Goal: Check status: Check status

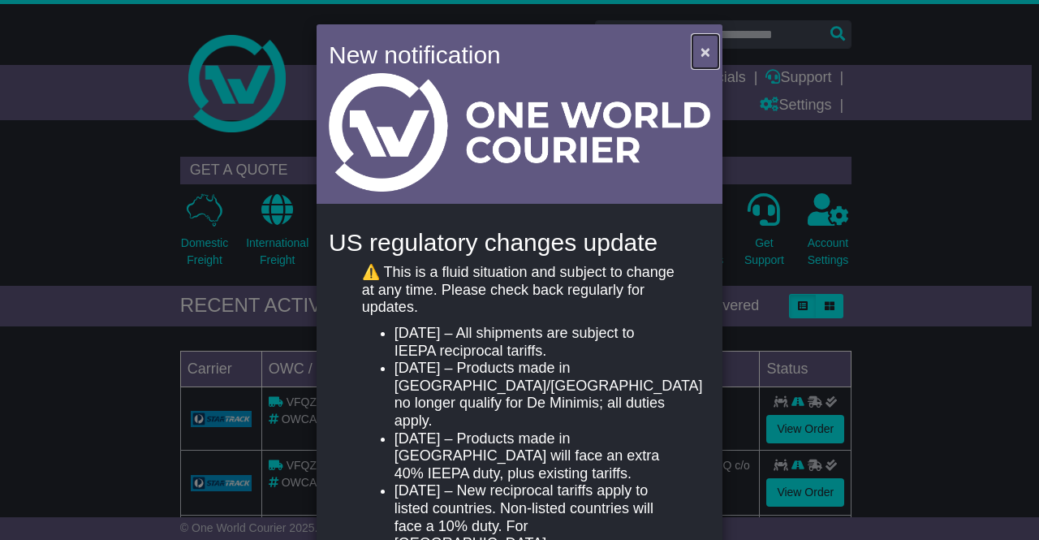
click at [701, 48] on span "×" at bounding box center [706, 51] width 10 height 19
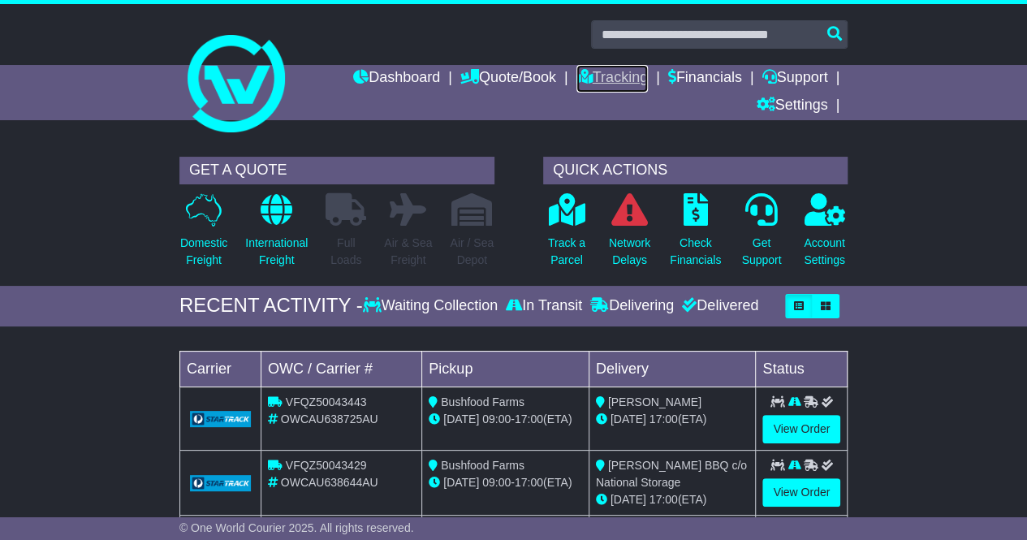
click at [620, 77] on link "Tracking" at bounding box center [611, 79] width 71 height 28
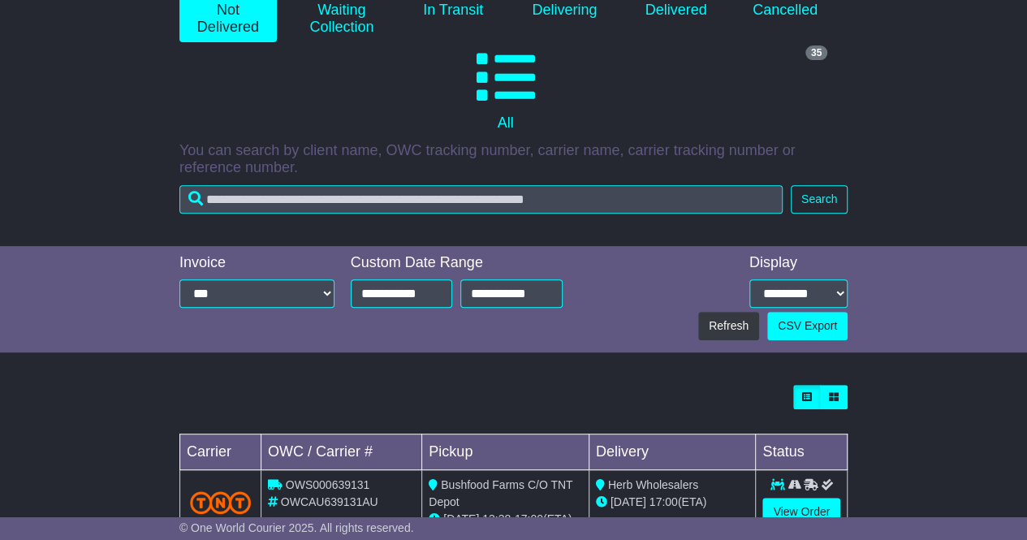
scroll to position [203, 0]
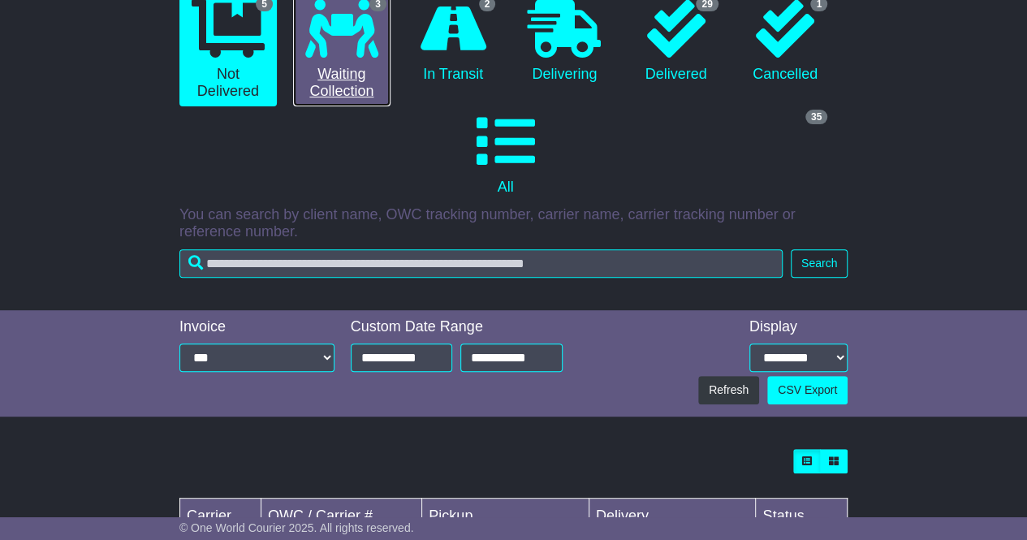
click at [357, 45] on icon at bounding box center [341, 28] width 73 height 58
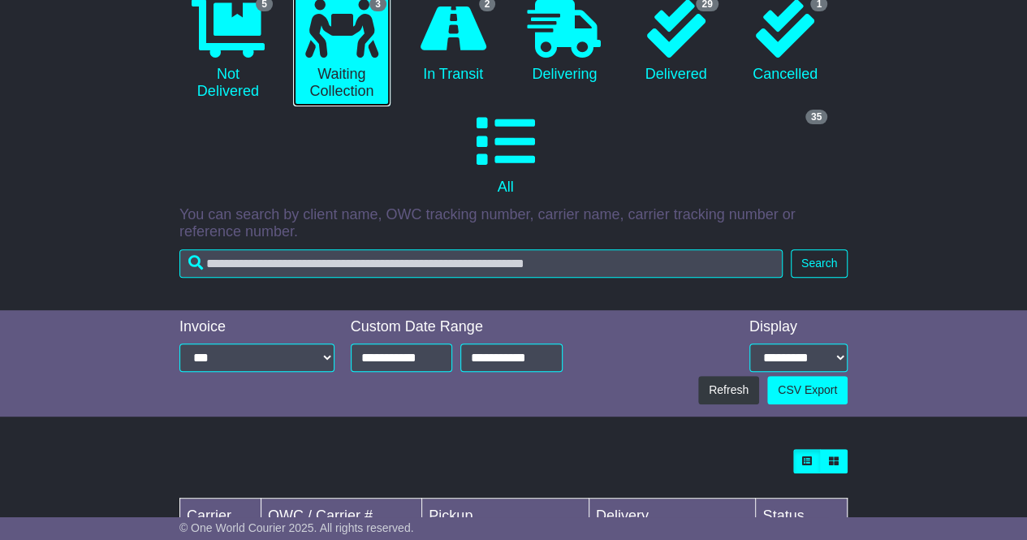
scroll to position [446, 0]
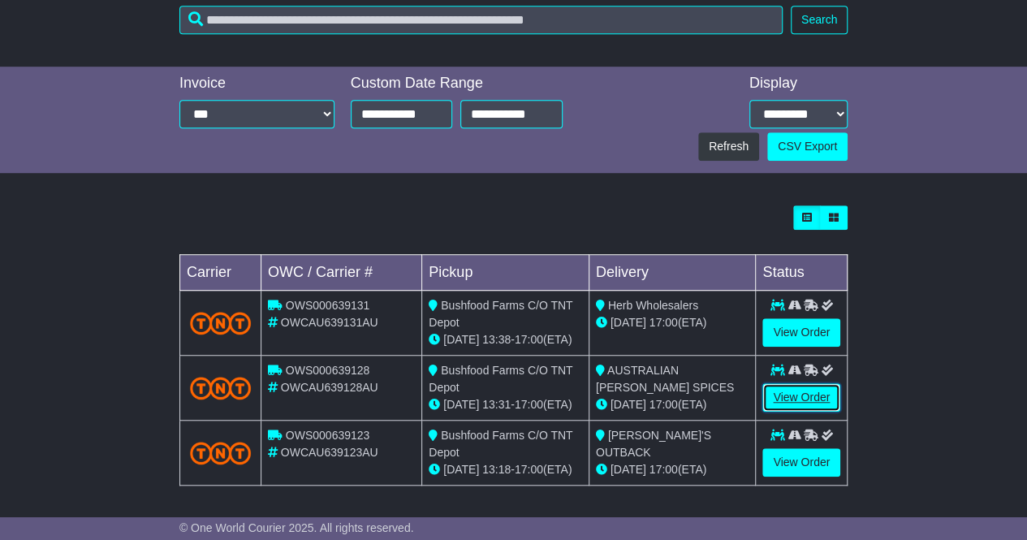
click at [796, 396] on link "View Order" at bounding box center [801, 397] width 78 height 28
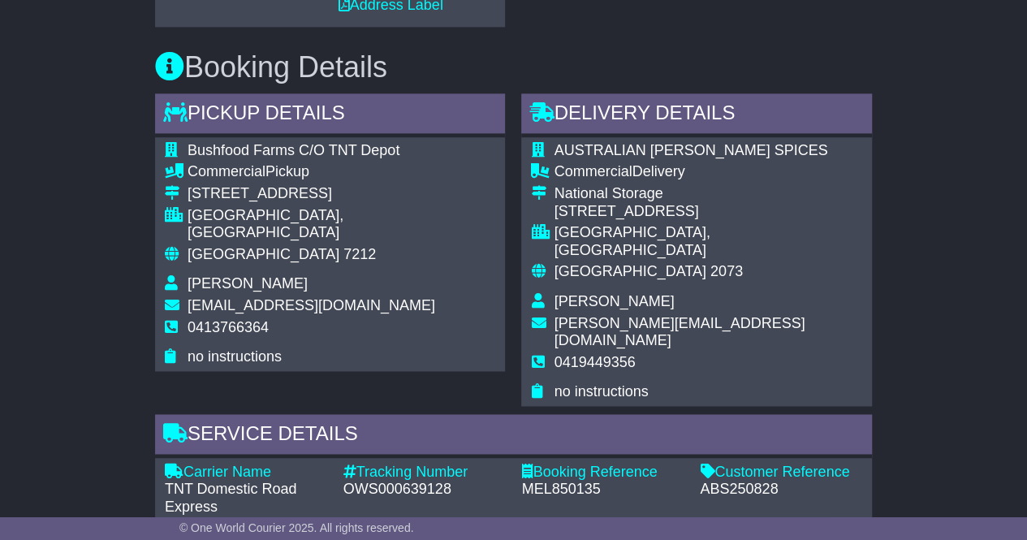
scroll to position [1080, 0]
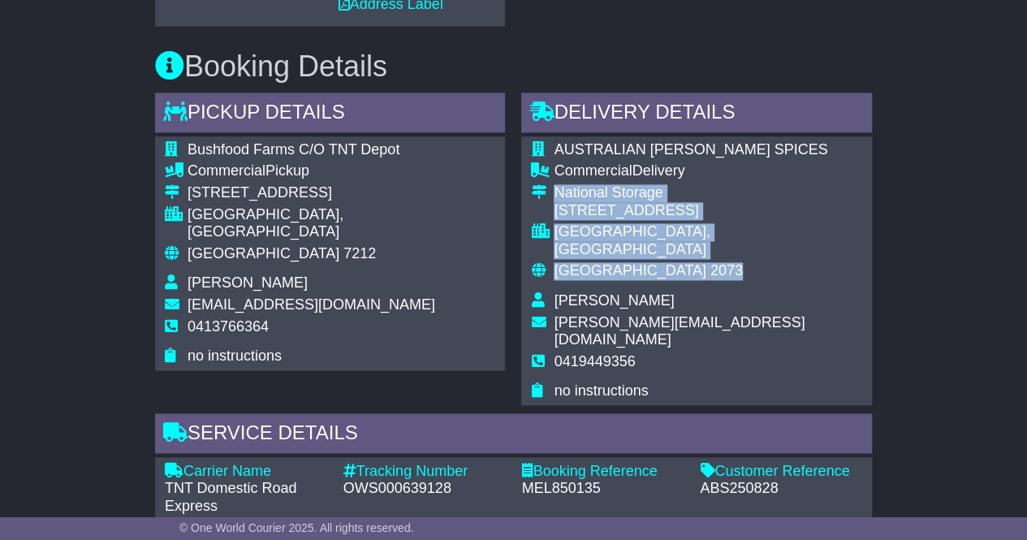
drag, startPoint x: 554, startPoint y: 188, endPoint x: 655, endPoint y: 244, distance: 116.3
click at [655, 244] on tbody "AUSTRALIAN BUSH SPICES Commercial Delivery National Storage 14 Suakin Street PY…" at bounding box center [696, 270] width 331 height 259
copy tbody "National Storage 14 Suakin Street PYMBLE, NSW Australia 2073"
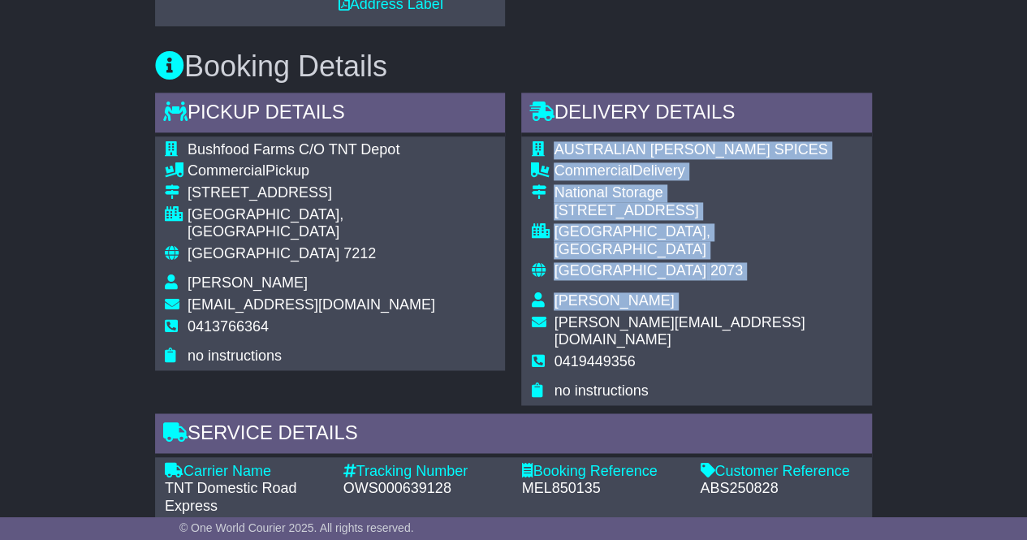
drag, startPoint x: 804, startPoint y: 304, endPoint x: 555, endPoint y: 304, distance: 248.4
click at [555, 304] on div "AUSTRALIAN BUSH SPICES Commercial Delivery National Storage 14 Suakin Street PY…" at bounding box center [696, 270] width 351 height 269
click at [555, 314] on span "ryanm@australianbushspices.com.au" at bounding box center [679, 331] width 251 height 34
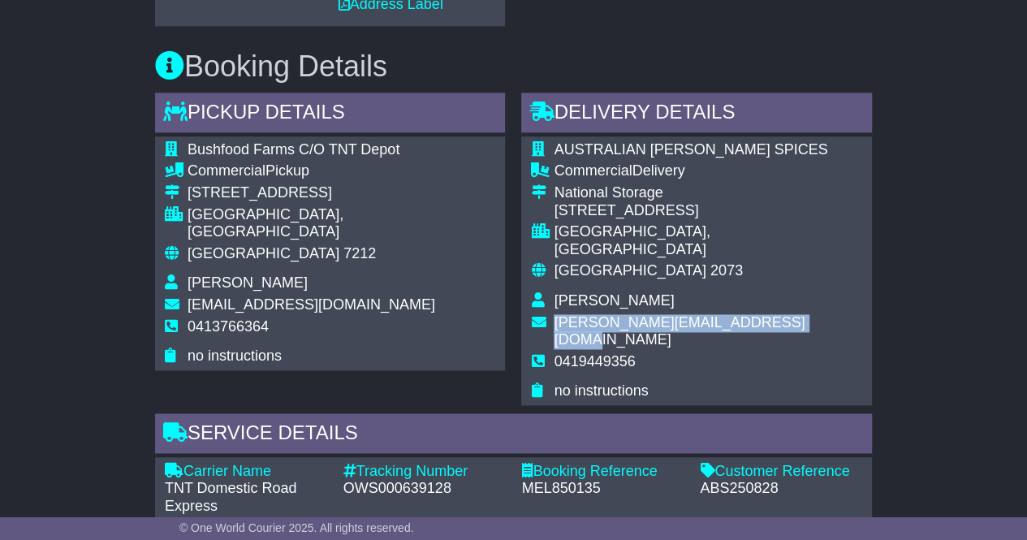
drag, startPoint x: 555, startPoint y: 304, endPoint x: 796, endPoint y: 302, distance: 240.3
click at [796, 314] on span "ryanm@australianbushspices.com.au" at bounding box center [679, 331] width 251 height 34
copy span "ryanm@australianbushspices.com.au"
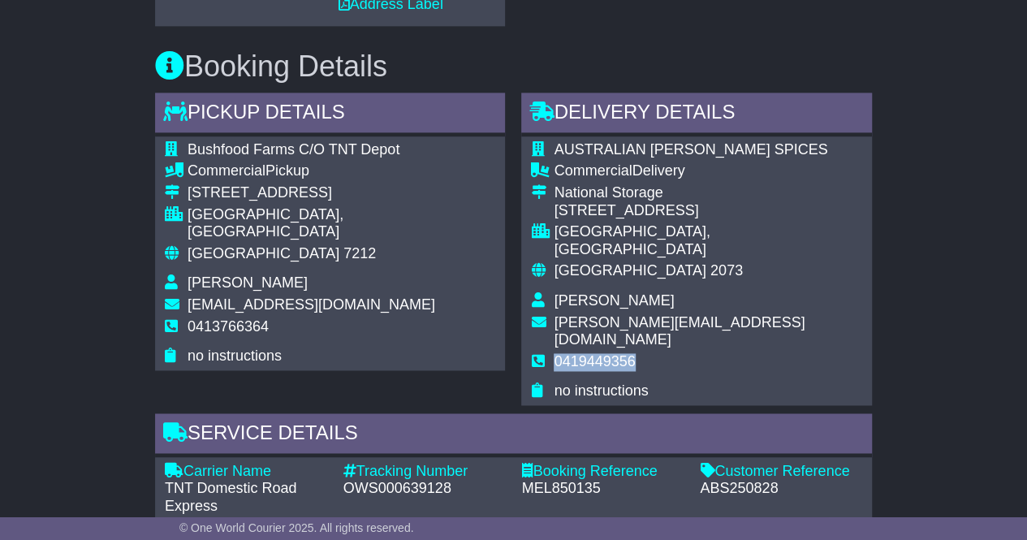
drag, startPoint x: 639, startPoint y: 327, endPoint x: 554, endPoint y: 325, distance: 84.5
click at [554, 353] on td "0419449356" at bounding box center [708, 368] width 308 height 30
copy span "0419449356"
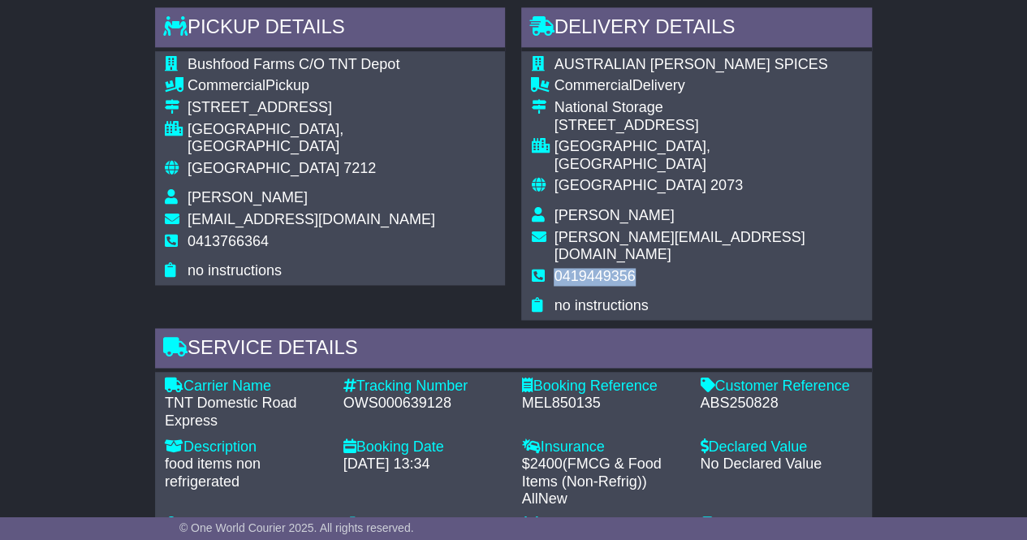
scroll to position [1166, 0]
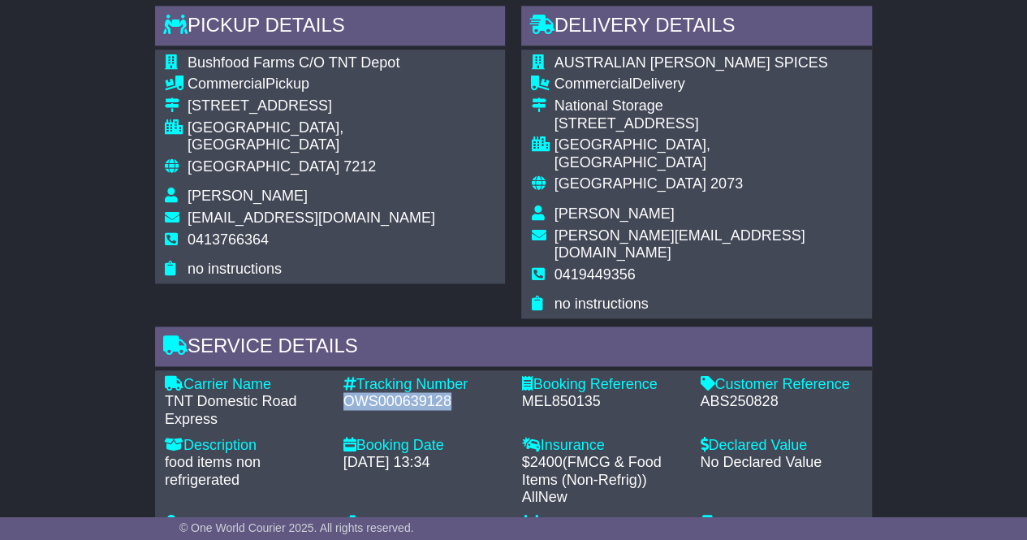
drag, startPoint x: 454, startPoint y: 362, endPoint x: 342, endPoint y: 358, distance: 112.1
click at [342, 375] on div "Tracking Number - OWS000639128" at bounding box center [424, 401] width 179 height 53
copy div "OWS000639128"
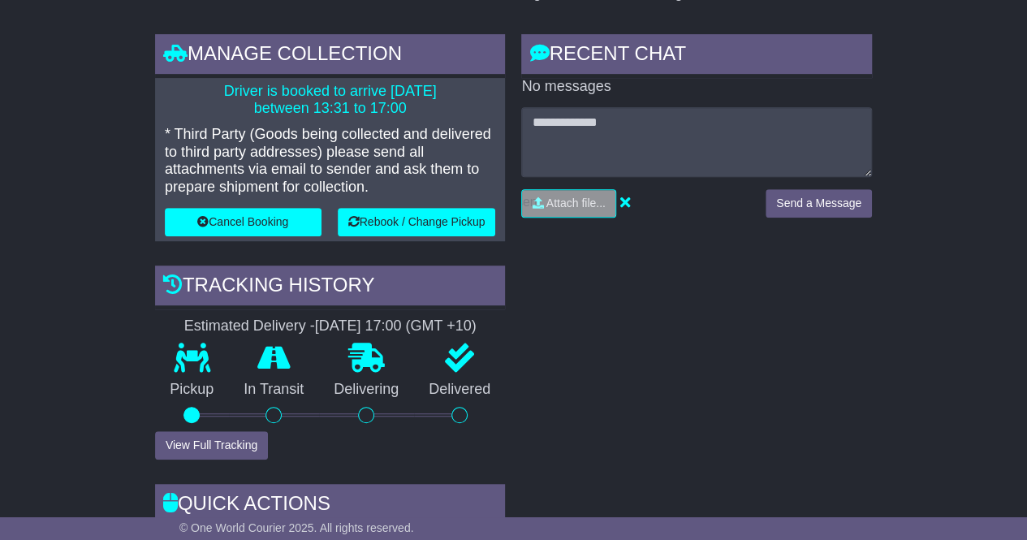
scroll to position [0, 0]
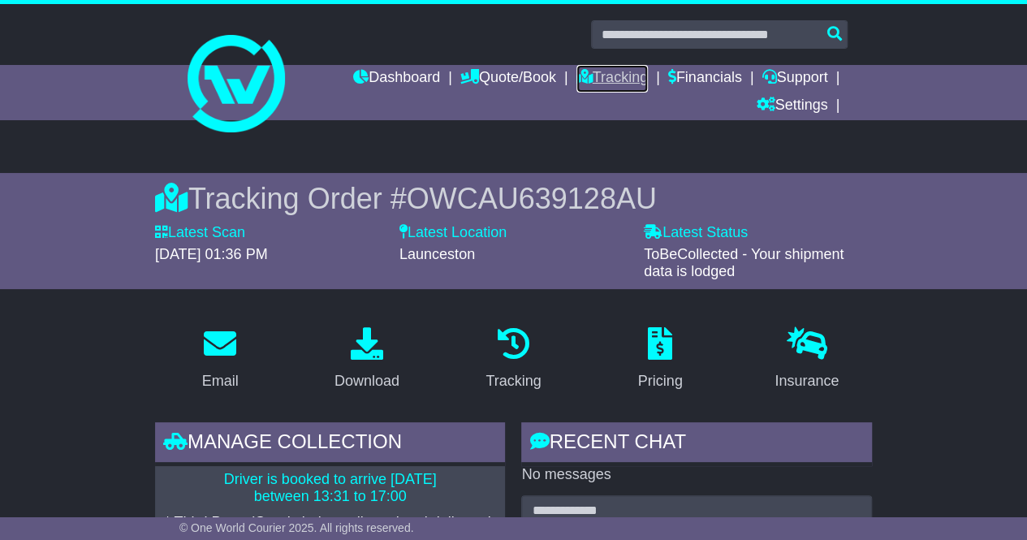
click at [601, 71] on link "Tracking" at bounding box center [611, 79] width 71 height 28
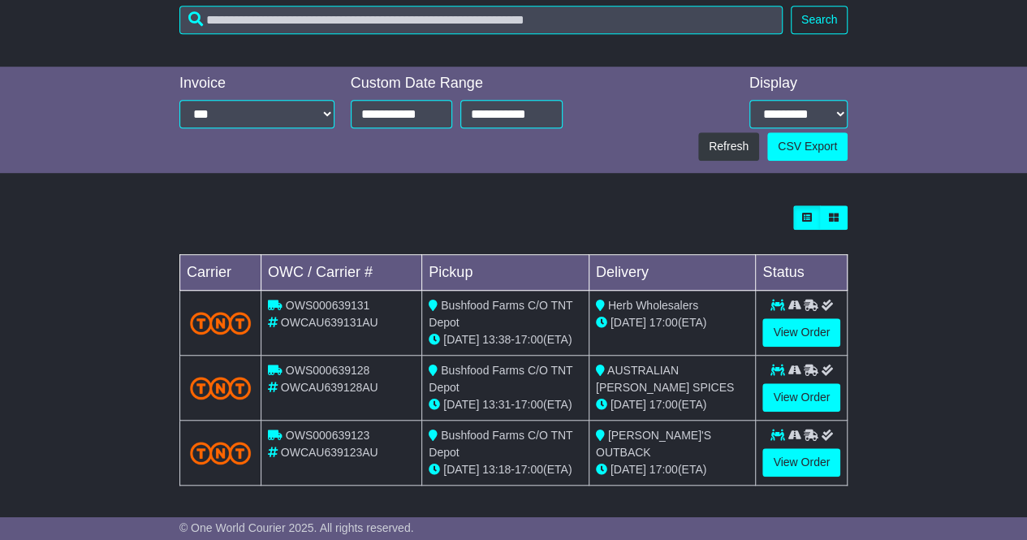
scroll to position [446, 0]
click at [797, 335] on link "View Order" at bounding box center [801, 332] width 78 height 28
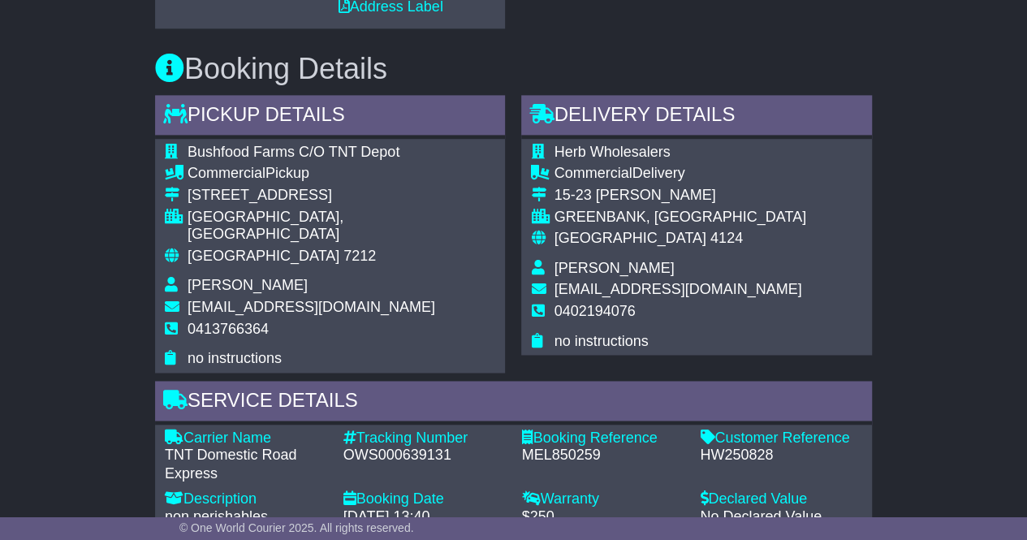
scroll to position [1151, 0]
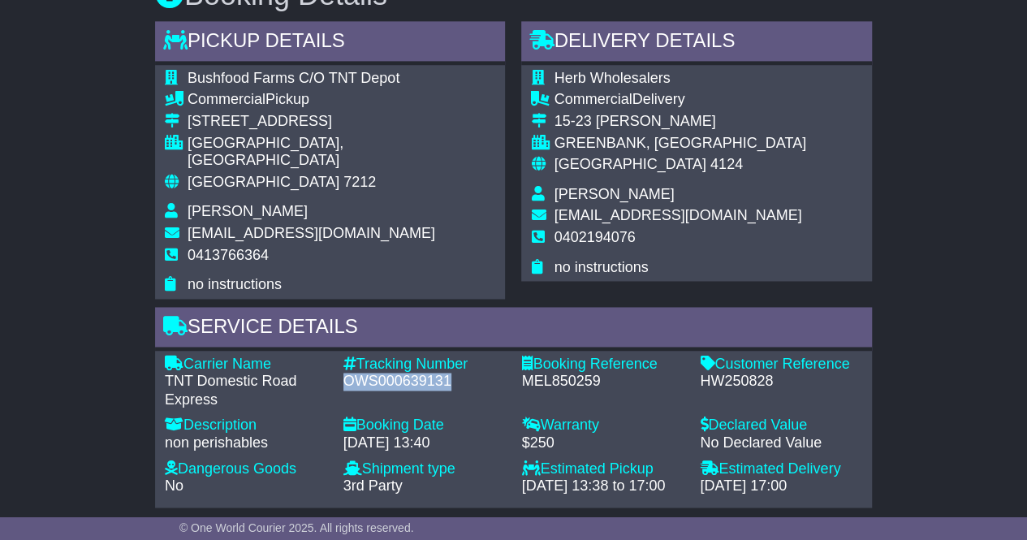
drag, startPoint x: 460, startPoint y: 356, endPoint x: 343, endPoint y: 361, distance: 117.8
click at [343, 373] on div "OWS000639131" at bounding box center [424, 382] width 162 height 18
copy div "OWS000639131"
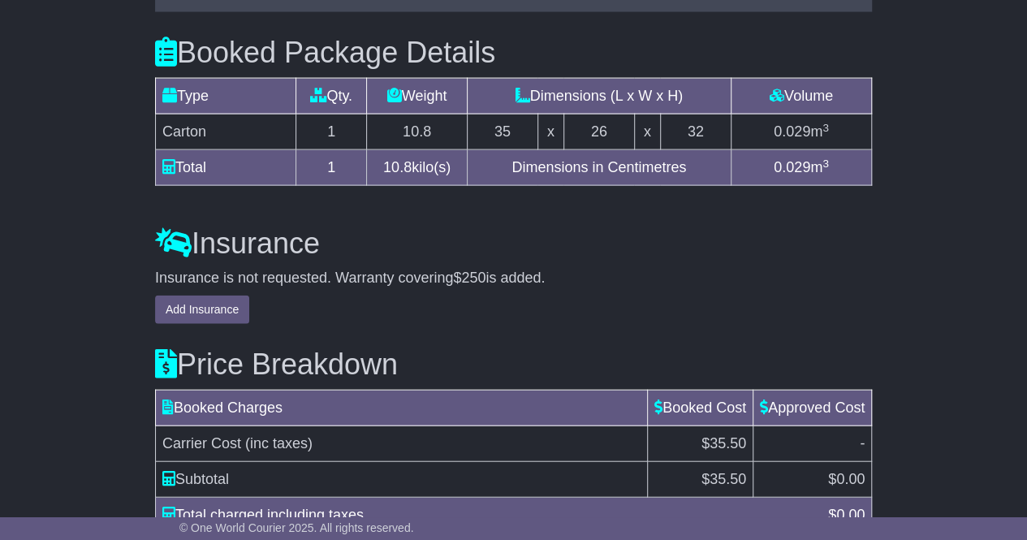
scroll to position [1726, 0]
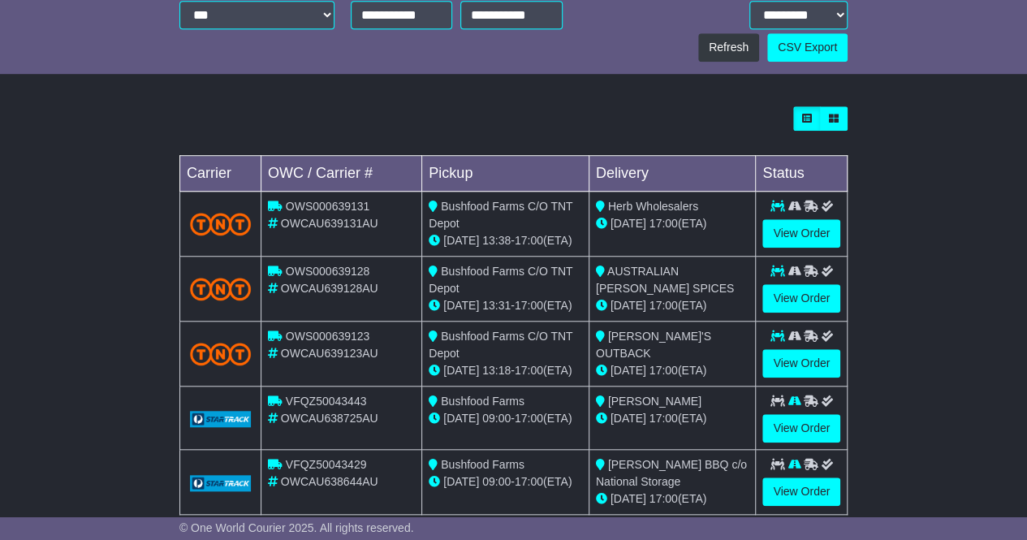
scroll to position [569, 0]
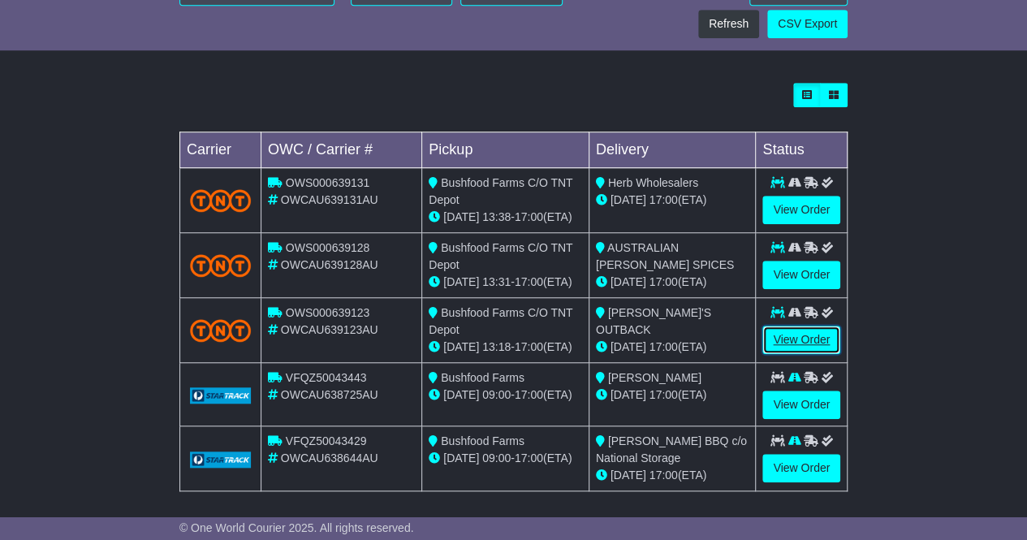
click at [804, 340] on link "View Order" at bounding box center [801, 340] width 78 height 28
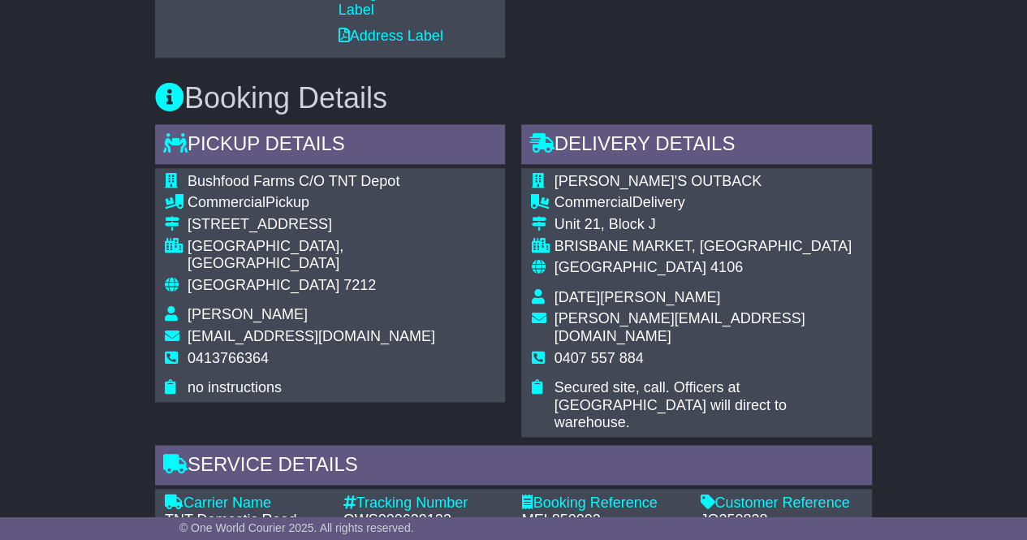
scroll to position [1063, 0]
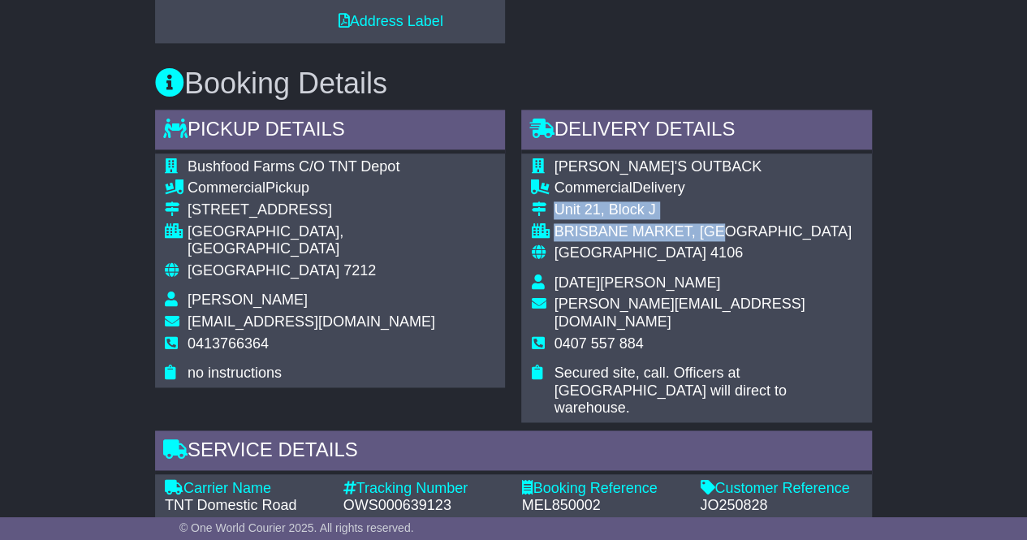
drag, startPoint x: 556, startPoint y: 204, endPoint x: 734, endPoint y: 230, distance: 179.7
click at [734, 230] on tbody "JOLIFFE'S OUTBACK Commercial Delivery Unit 21, Block J BRISBANE MARKET, QLD Aus…" at bounding box center [696, 287] width 331 height 259
copy tbody "Unit 21, Block J BRISBANE MARKET, QLD"
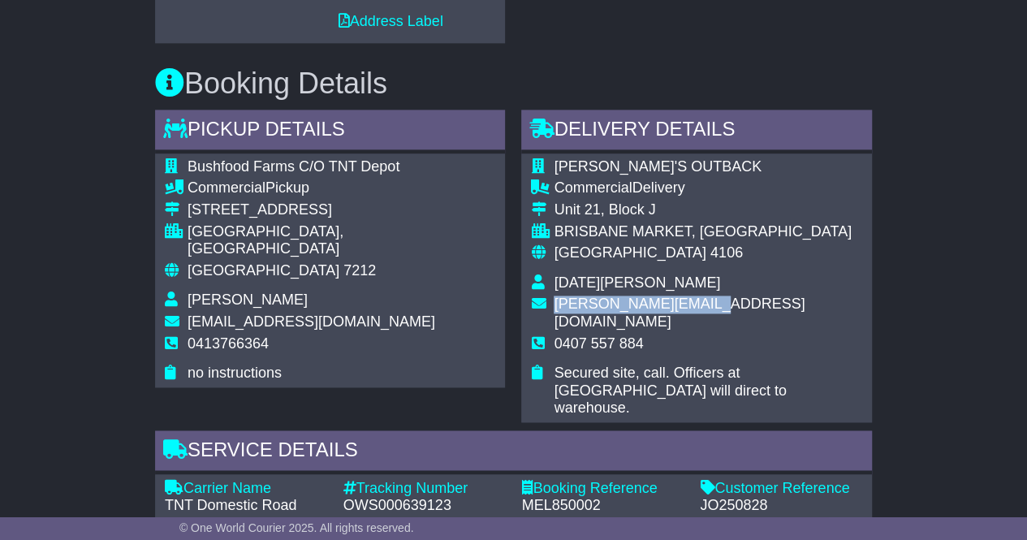
drag, startPoint x: 709, startPoint y: 299, endPoint x: 554, endPoint y: 307, distance: 155.3
click at [554, 307] on td "noel@joutback.com.au" at bounding box center [708, 314] width 308 height 39
copy span "noel@joutback.com.au"
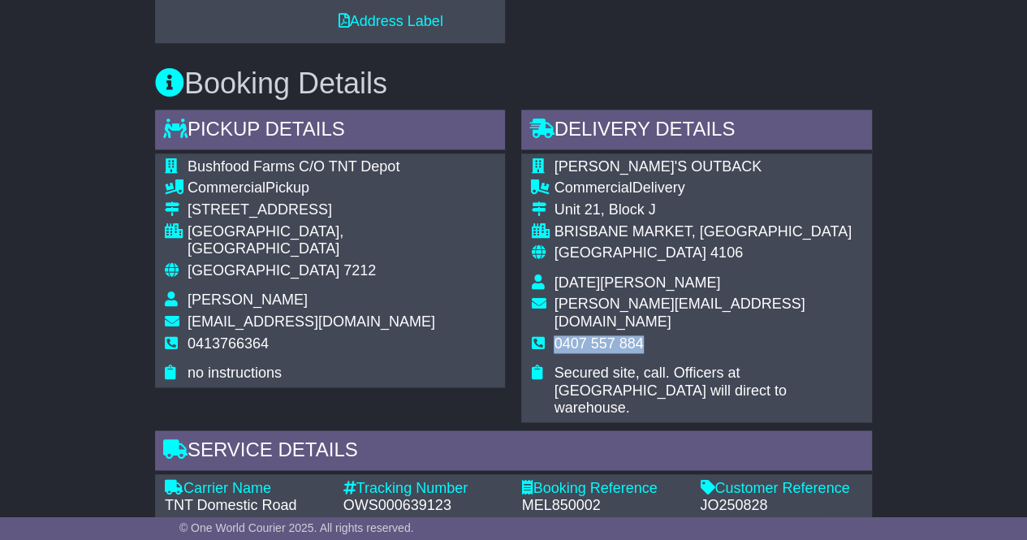
drag, startPoint x: 644, startPoint y: 324, endPoint x: 557, endPoint y: 322, distance: 86.9
click at [557, 335] on td "0407 557 884" at bounding box center [708, 350] width 308 height 30
copy span "0407 557 884"
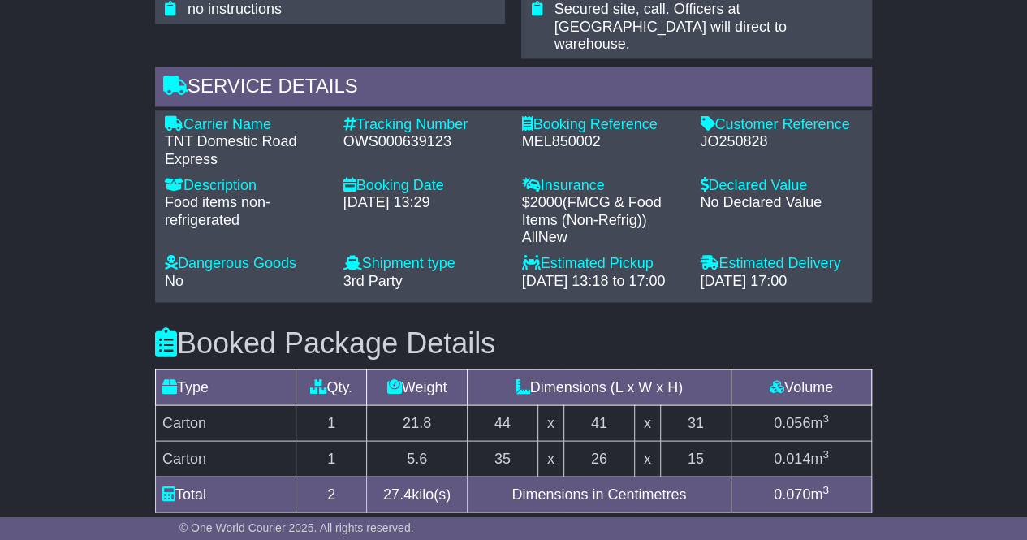
scroll to position [1425, 0]
drag, startPoint x: 451, startPoint y: 102, endPoint x: 345, endPoint y: 109, distance: 106.5
click at [345, 133] on div "OWS000639123" at bounding box center [424, 142] width 162 height 18
copy div "OWS000639123"
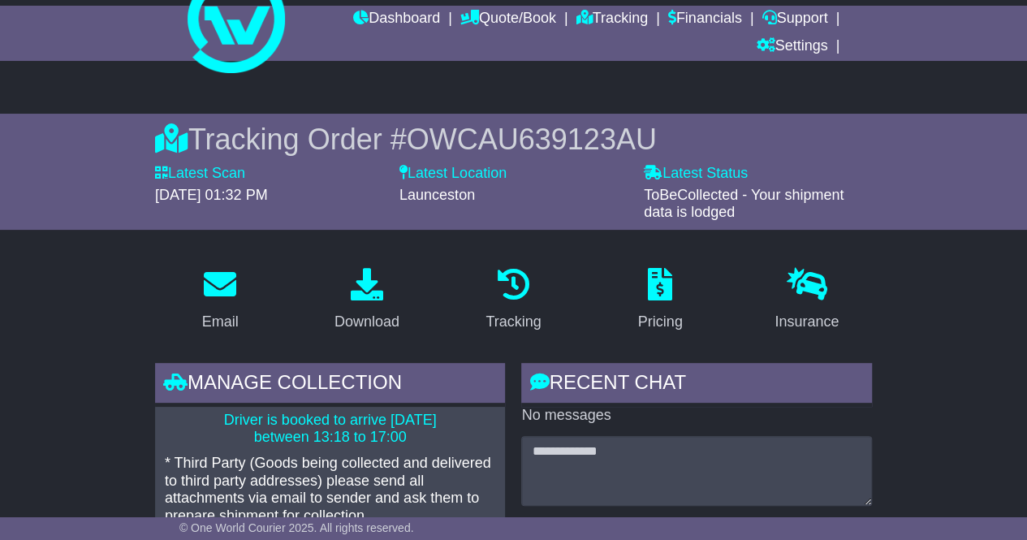
scroll to position [0, 0]
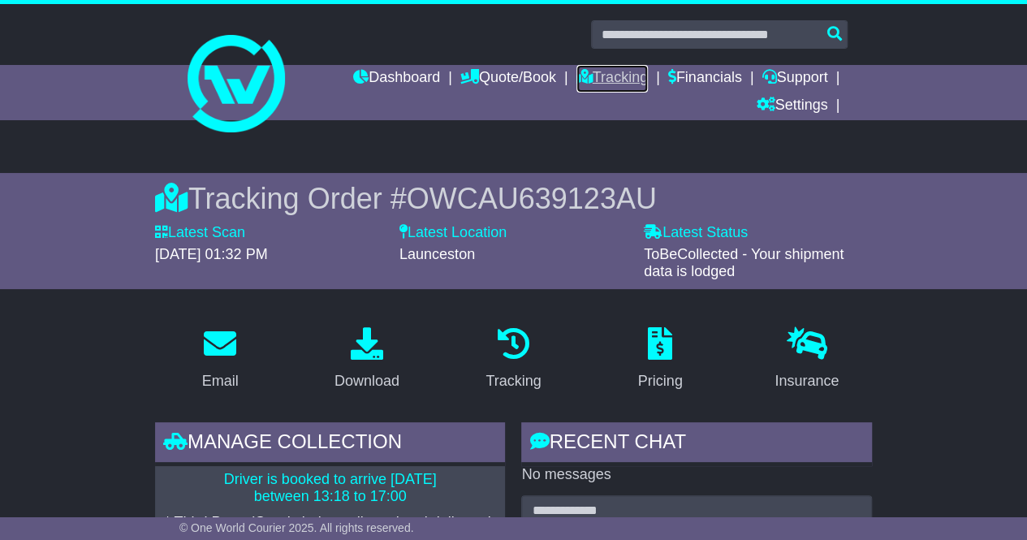
click at [603, 80] on link "Tracking" at bounding box center [611, 79] width 71 height 28
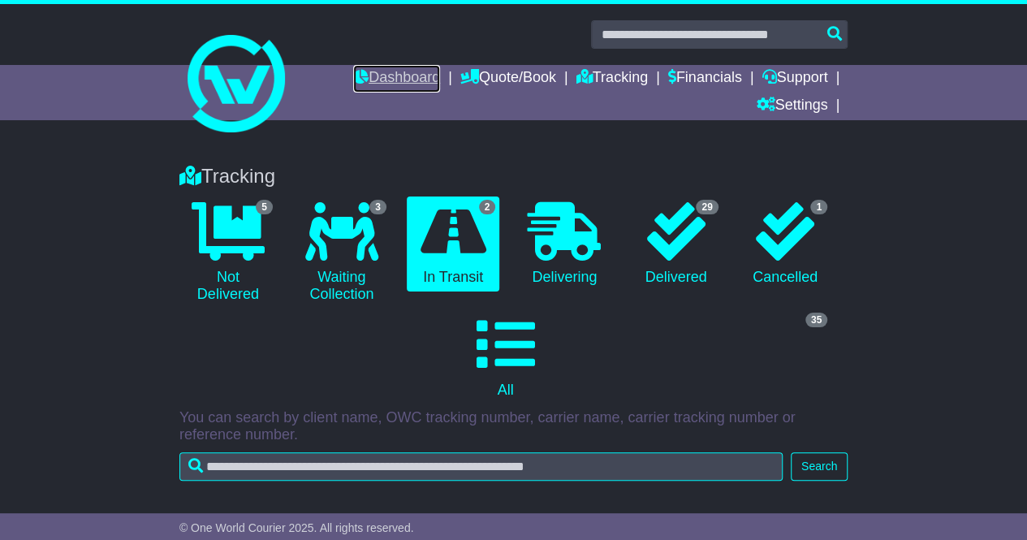
click at [362, 78] on link "Dashboard" at bounding box center [396, 79] width 87 height 28
